Goal: Information Seeking & Learning: Learn about a topic

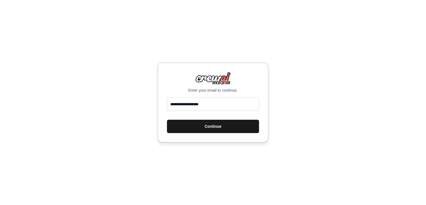
type input "**********"
click at [215, 125] on button "Continue" at bounding box center [213, 126] width 92 height 13
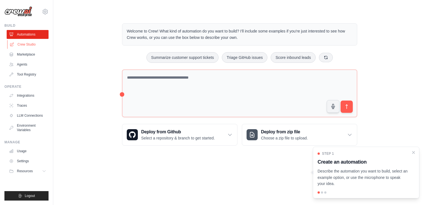
click at [22, 44] on link "Crew Studio" at bounding box center [28, 44] width 42 height 9
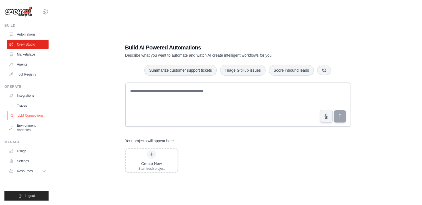
click at [17, 117] on link "LLM Connections" at bounding box center [28, 115] width 42 height 9
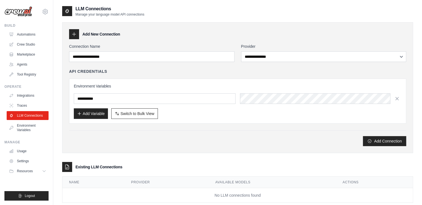
click at [14, 144] on div "Manage" at bounding box center [26, 142] width 44 height 4
click at [15, 55] on link "Marketplace" at bounding box center [28, 54] width 42 height 9
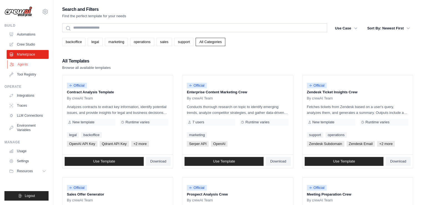
click at [14, 64] on icon at bounding box center [12, 64] width 4 height 4
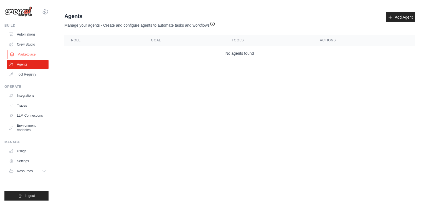
click at [18, 55] on link "Marketplace" at bounding box center [28, 54] width 42 height 9
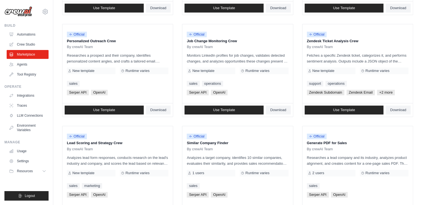
scroll to position [255, 0]
click at [14, 152] on link "Usage" at bounding box center [28, 151] width 42 height 9
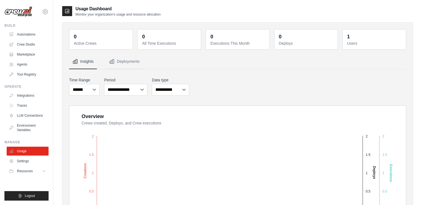
scroll to position [197, 0]
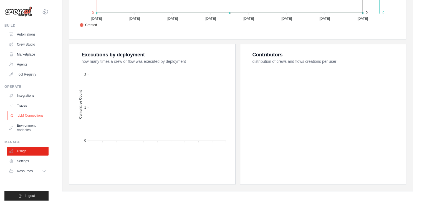
click at [27, 114] on link "LLM Connections" at bounding box center [28, 115] width 42 height 9
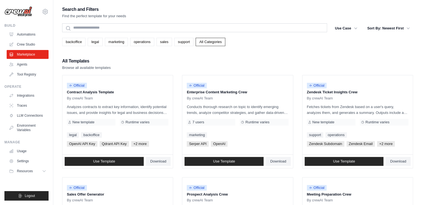
scroll to position [255, 0]
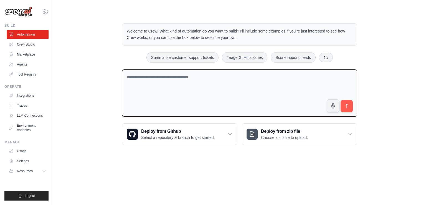
click at [147, 89] on textarea at bounding box center [239, 92] width 235 height 47
click at [21, 169] on span "Resources" at bounding box center [25, 171] width 16 height 4
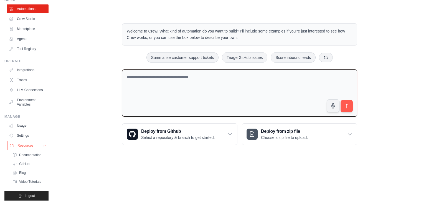
scroll to position [30, 0]
click at [26, 150] on li "Resources Documentation GitHub" at bounding box center [28, 163] width 42 height 44
click at [26, 157] on span "Documentation" at bounding box center [31, 155] width 22 height 4
click at [26, 183] on span "Video Tutorials" at bounding box center [31, 181] width 22 height 4
click at [19, 172] on link "Blog" at bounding box center [30, 173] width 39 height 8
